Goal: Task Accomplishment & Management: Manage account settings

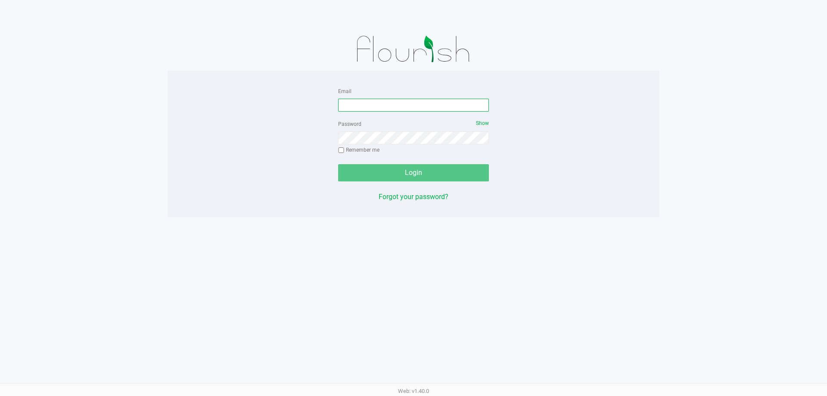
click at [448, 111] on input "Email" at bounding box center [413, 105] width 151 height 13
type input "[EMAIL_ADDRESS][DOMAIN_NAME]"
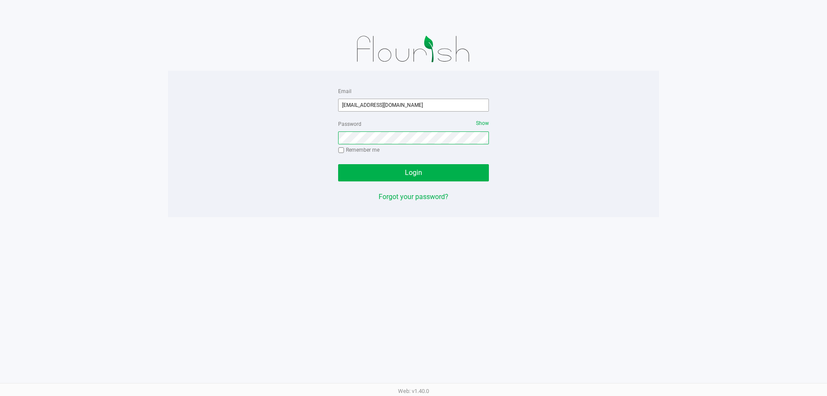
click at [338, 164] on button "Login" at bounding box center [413, 172] width 151 height 17
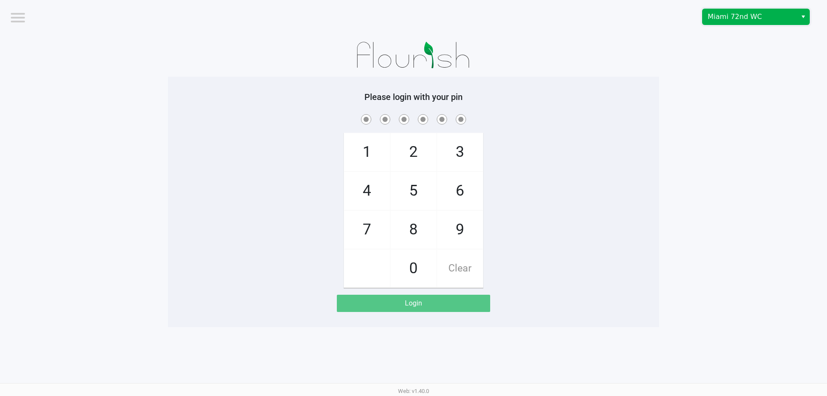
drag, startPoint x: 735, startPoint y: 16, endPoint x: 732, endPoint y: 20, distance: 5.6
click at [735, 16] on span "Miami 72nd WC" at bounding box center [749, 17] width 84 height 10
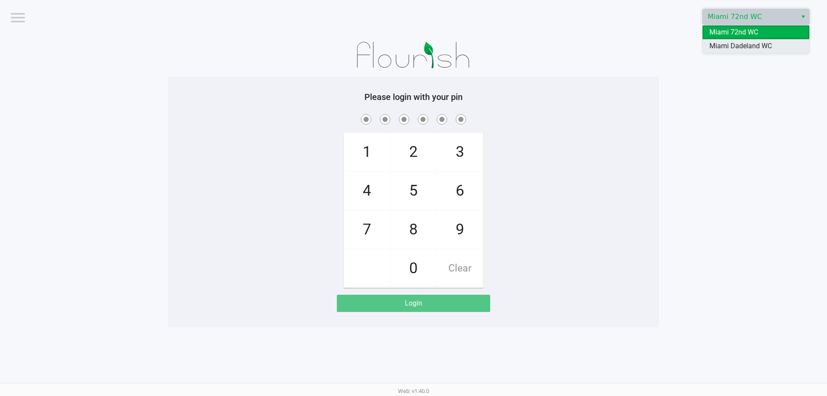
click at [722, 49] on span "Miami Dadeland WC" at bounding box center [740, 46] width 62 height 10
checkbox input "true"
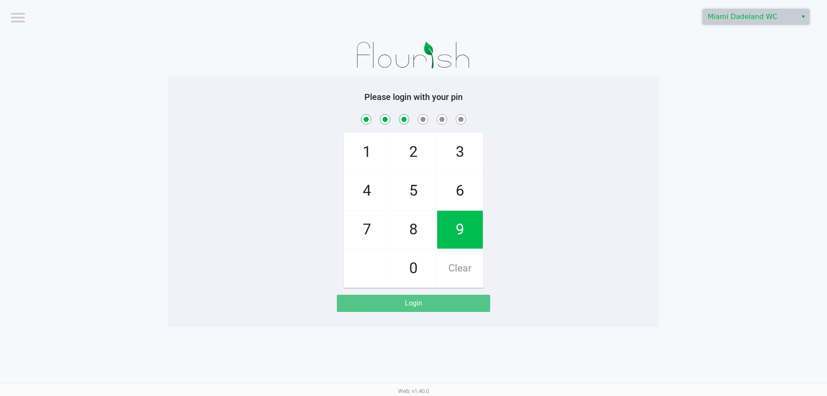
checkbox input "true"
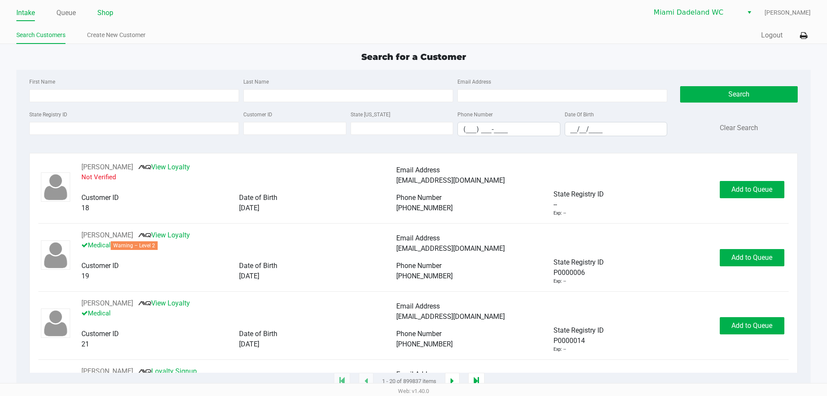
click at [102, 10] on link "Shop" at bounding box center [105, 13] width 16 height 12
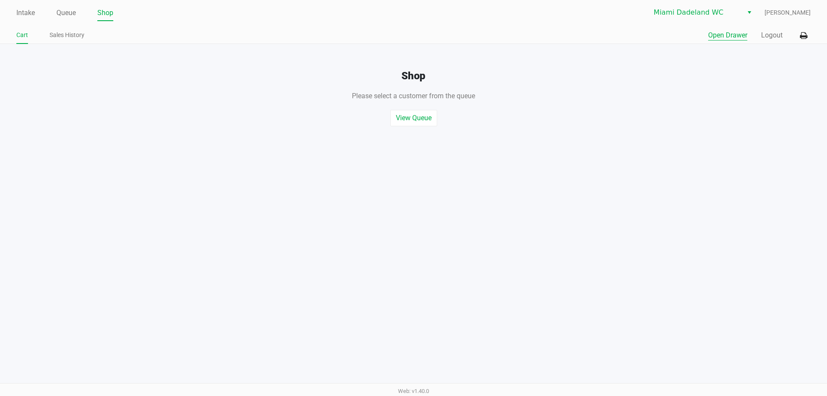
click at [741, 36] on button "Open Drawer" at bounding box center [727, 35] width 39 height 10
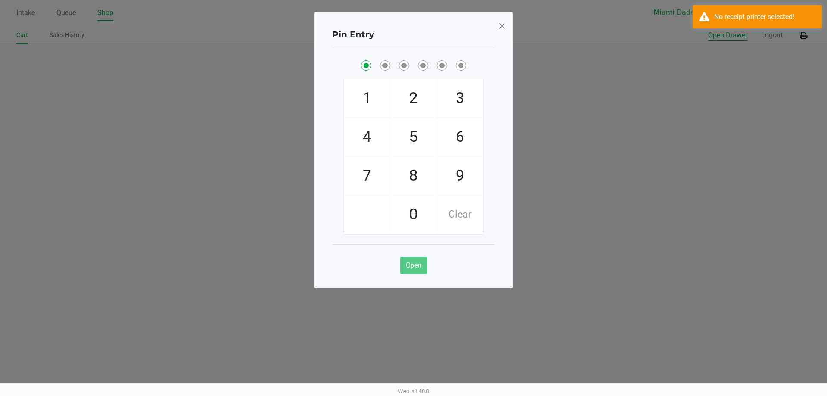
checkbox input "true"
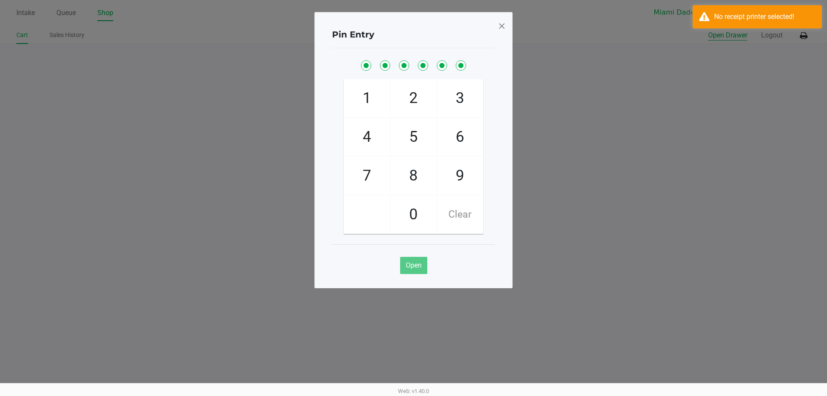
checkbox input "true"
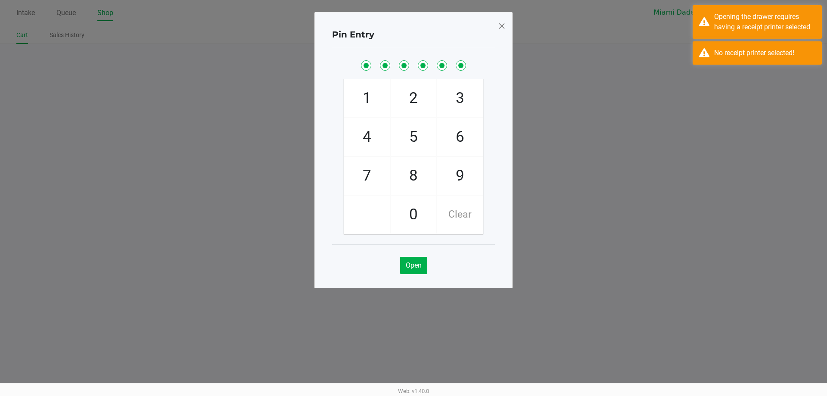
click at [499, 24] on span at bounding box center [502, 26] width 8 height 14
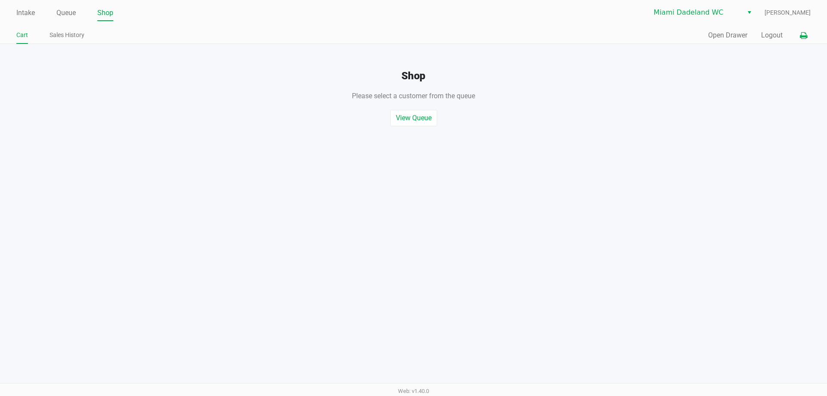
click at [798, 35] on button at bounding box center [803, 36] width 14 height 16
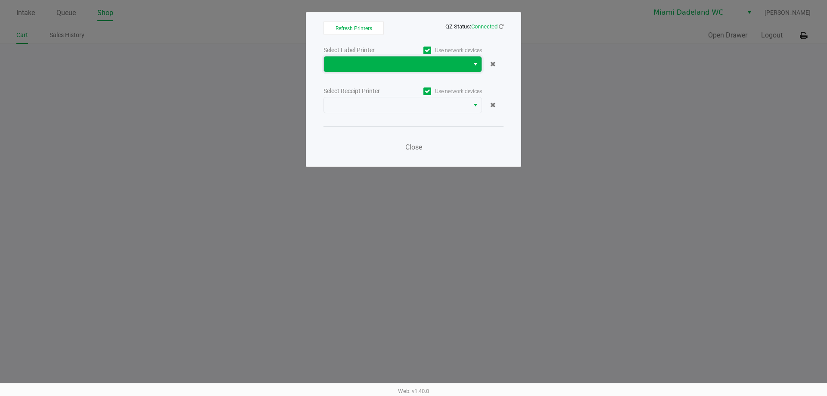
click at [417, 62] on span at bounding box center [396, 64] width 135 height 10
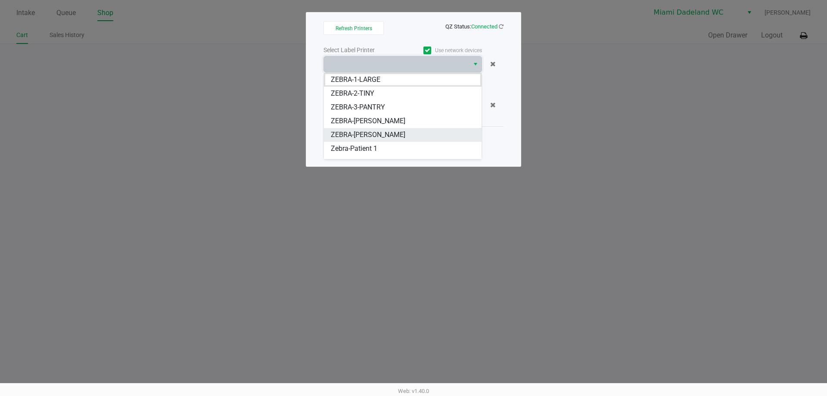
click at [398, 133] on span "ZEBRA-[PERSON_NAME]" at bounding box center [368, 135] width 74 height 10
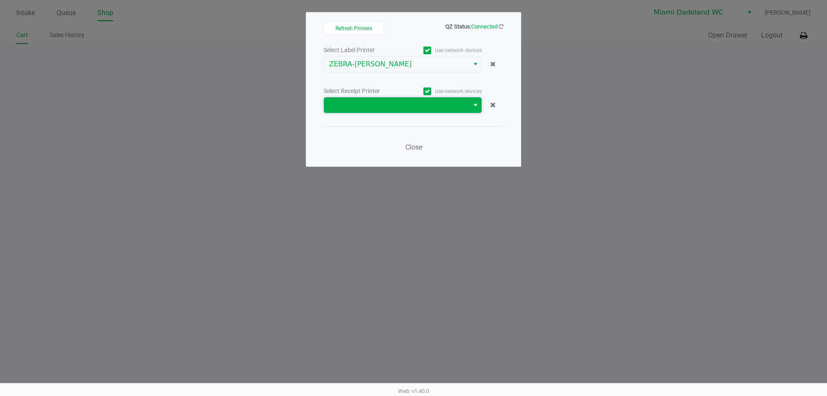
click at [429, 112] on span at bounding box center [396, 105] width 145 height 16
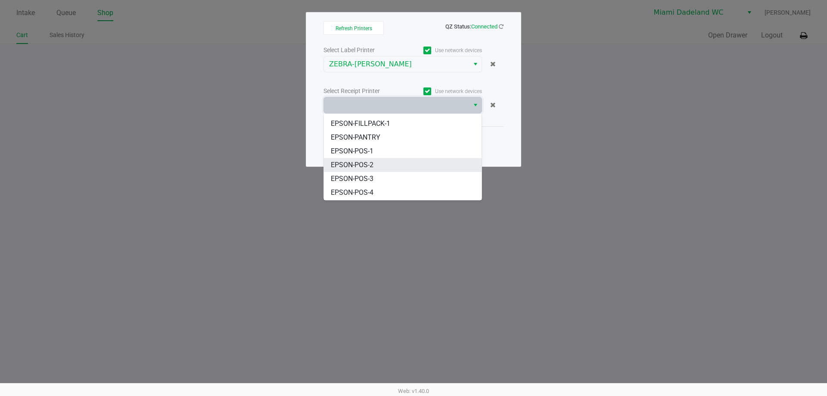
scroll to position [38, 0]
click at [423, 165] on li "EPSON-POS-3" at bounding box center [403, 165] width 158 height 14
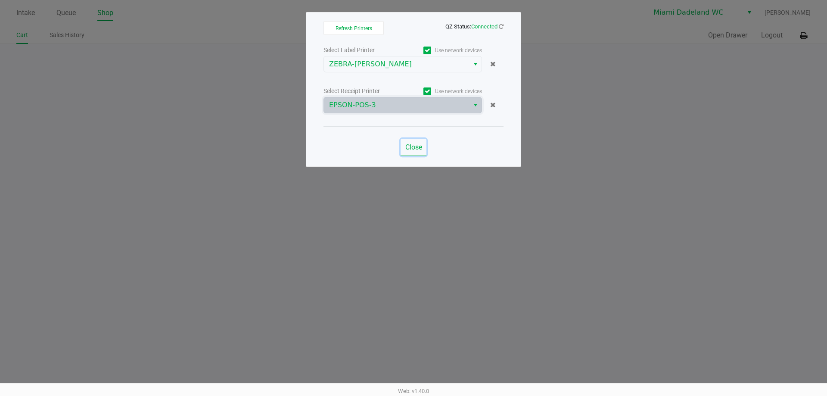
click at [420, 144] on span "Close" at bounding box center [413, 147] width 17 height 8
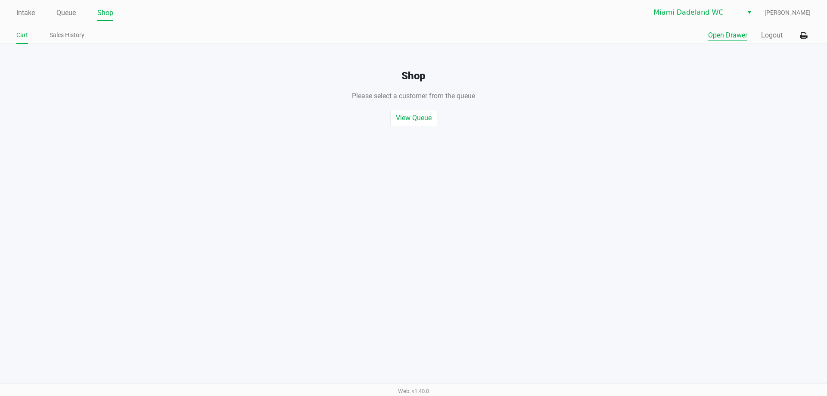
click at [726, 31] on button "Open Drawer" at bounding box center [727, 35] width 39 height 10
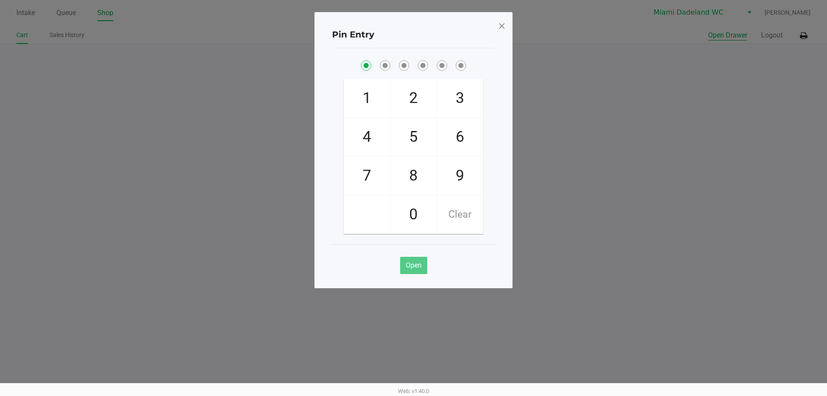
checkbox input "true"
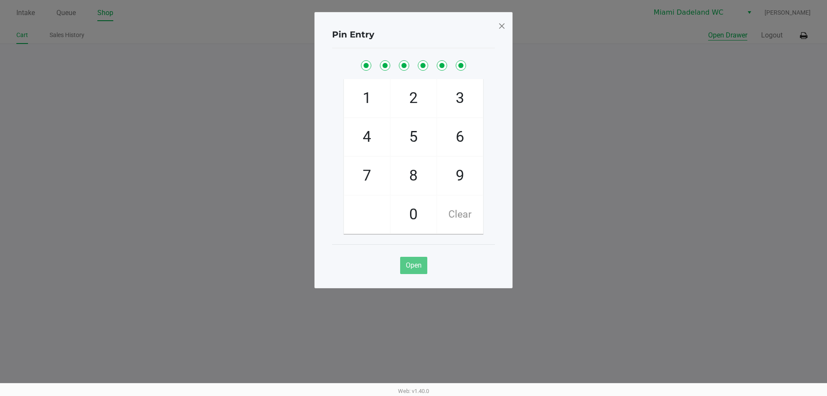
checkbox input "true"
click at [501, 26] on span at bounding box center [502, 26] width 8 height 14
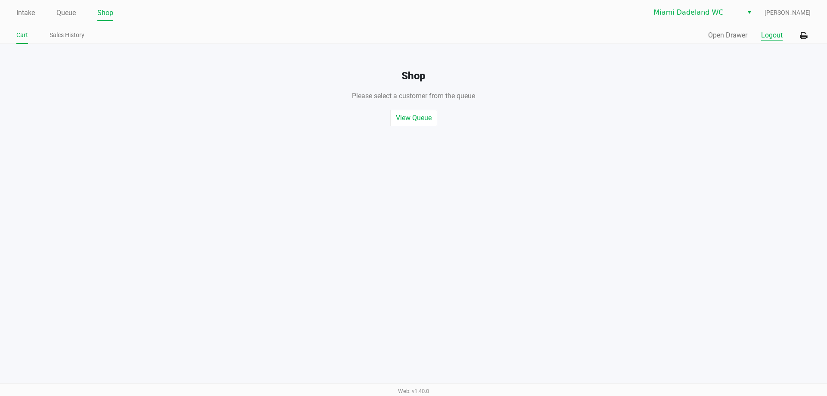
click at [766, 40] on button "Logout" at bounding box center [772, 35] width 22 height 10
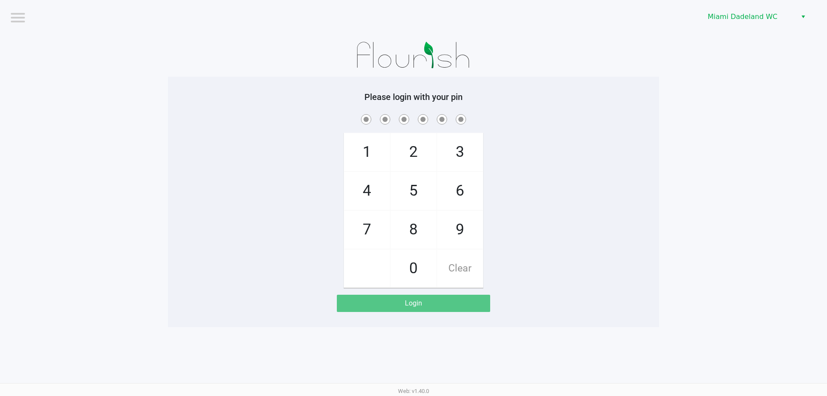
click at [199, 214] on div "1 4 7 2 5 8 0 3 6 9 Clear" at bounding box center [413, 199] width 491 height 175
checkbox input "true"
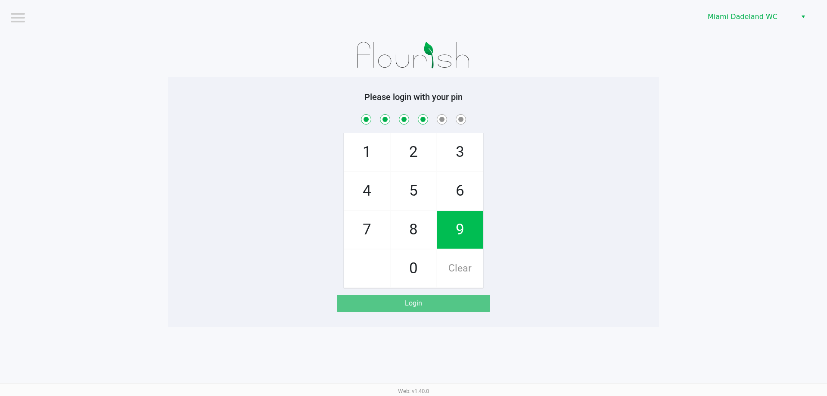
checkbox input "true"
